Goal: Navigation & Orientation: Find specific page/section

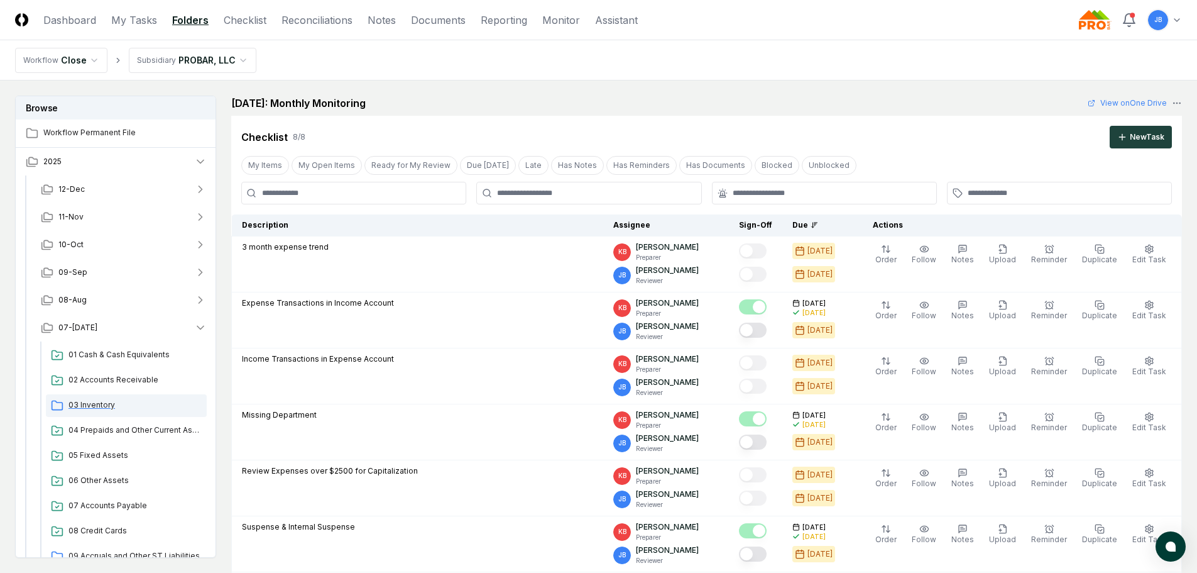
click at [102, 406] on span "03 Inventory" at bounding box center [135, 404] width 133 height 11
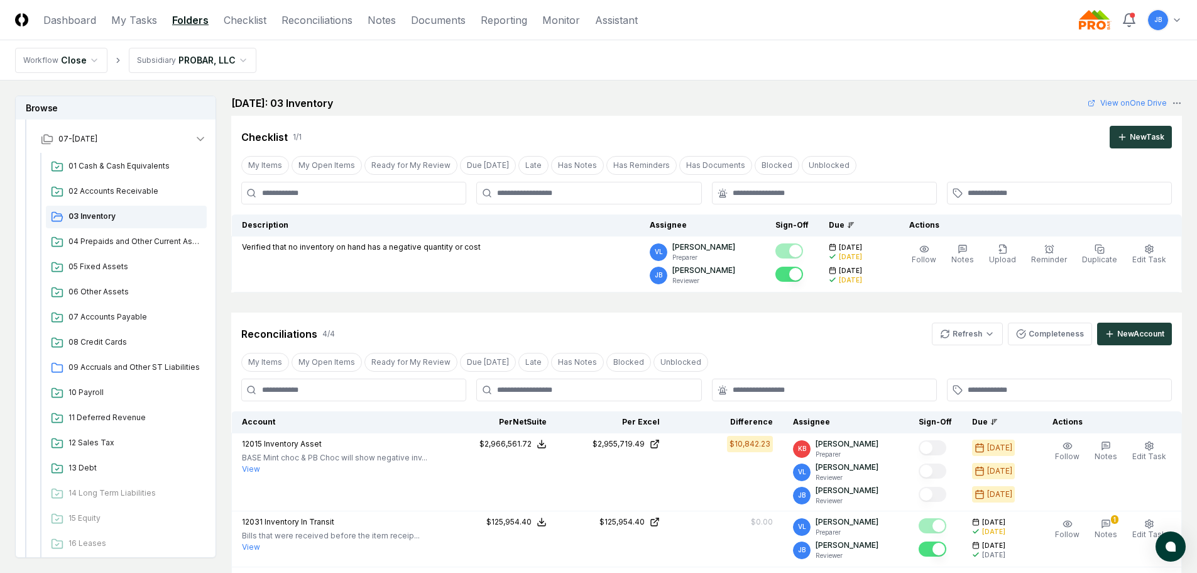
drag, startPoint x: 124, startPoint y: 365, endPoint x: 144, endPoint y: 355, distance: 21.6
click at [124, 365] on span "09 Accruals and Other ST Liabilities" at bounding box center [135, 366] width 133 height 11
